Goal: Task Accomplishment & Management: Manage account settings

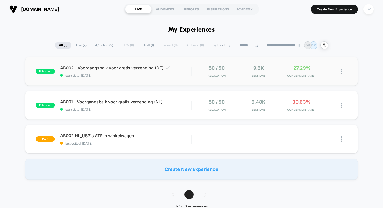
click at [116, 69] on span "AB002 - Voorgangsbalk voor gratis verzending (DE) Click to edit experience deta…" at bounding box center [125, 67] width 131 height 5
click at [104, 97] on div "published AB001 - Voorgangsbalk voor gratis verzending (NL) start date: [DATE] …" at bounding box center [191, 105] width 333 height 29
click at [113, 73] on div "AB002 - Voorgangsbalk voor gratis verzending (DE) start date: [DATE]" at bounding box center [125, 71] width 131 height 12
